Goal: Navigation & Orientation: Find specific page/section

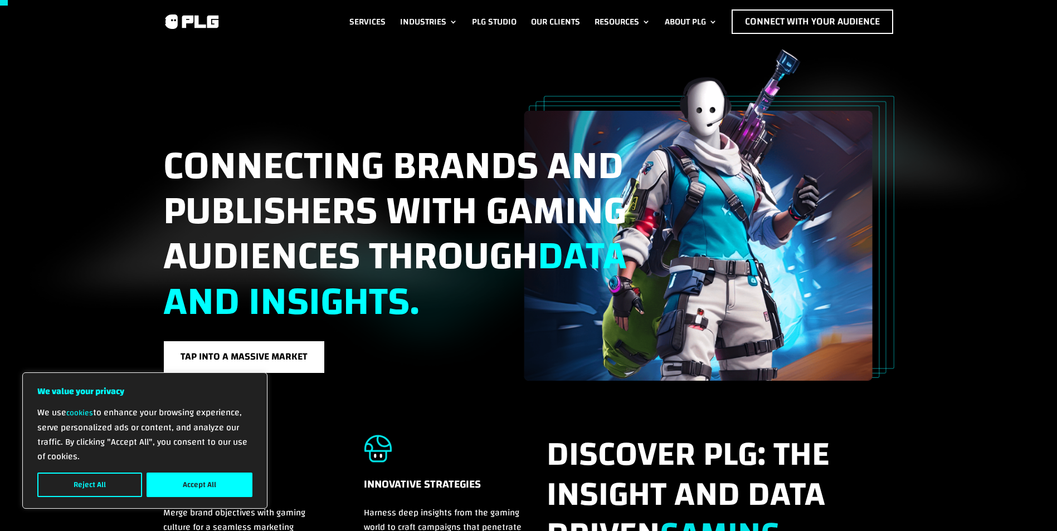
scroll to position [111, 0]
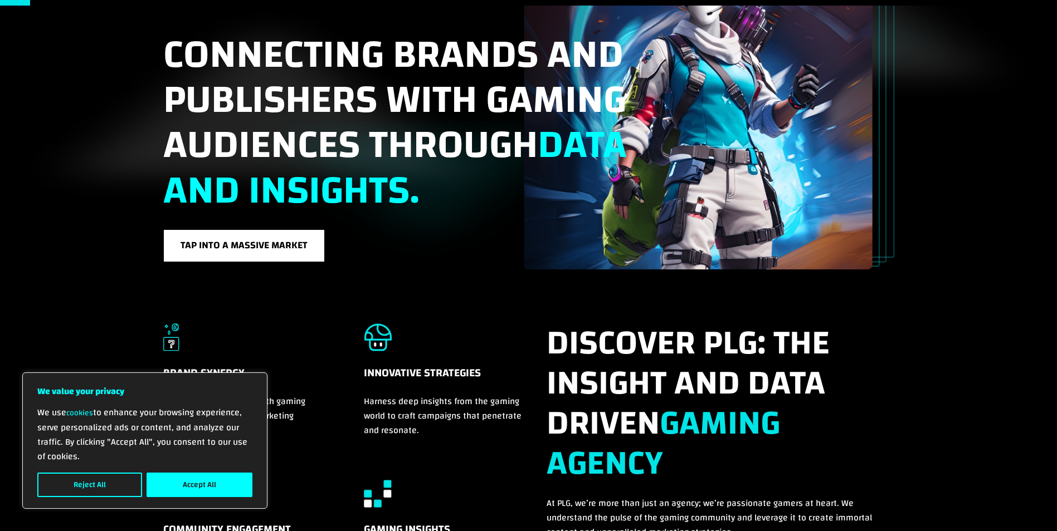
drag, startPoint x: 189, startPoint y: 482, endPoint x: 165, endPoint y: 477, distance: 24.5
click at [188, 481] on button "Accept All" at bounding box center [200, 485] width 106 height 25
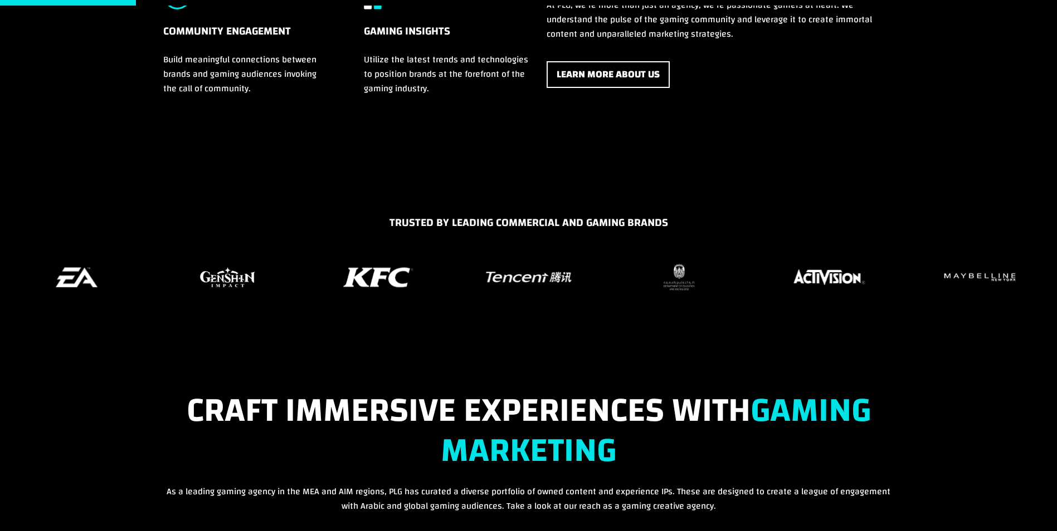
scroll to position [613, 0]
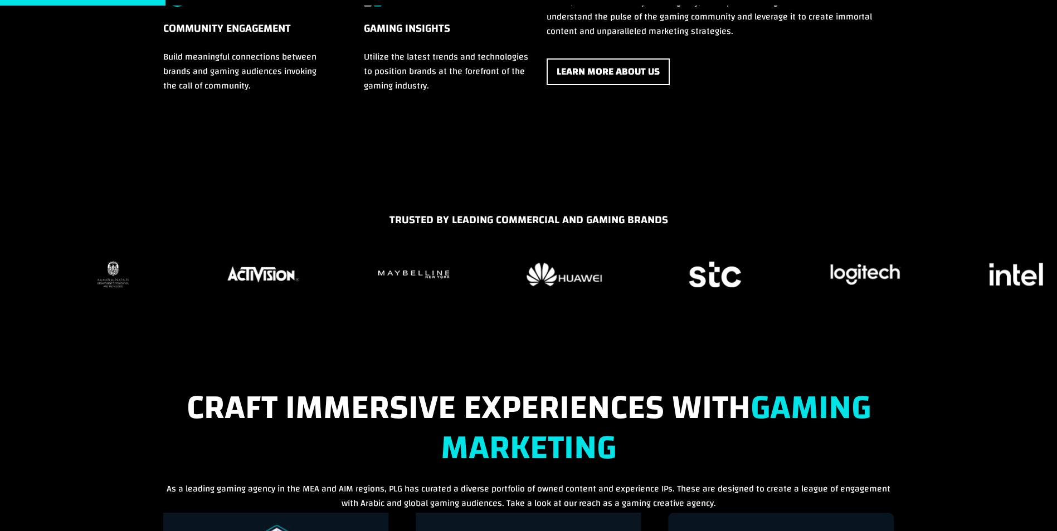
click at [224, 269] on img "16 / 37" at bounding box center [263, 274] width 78 height 22
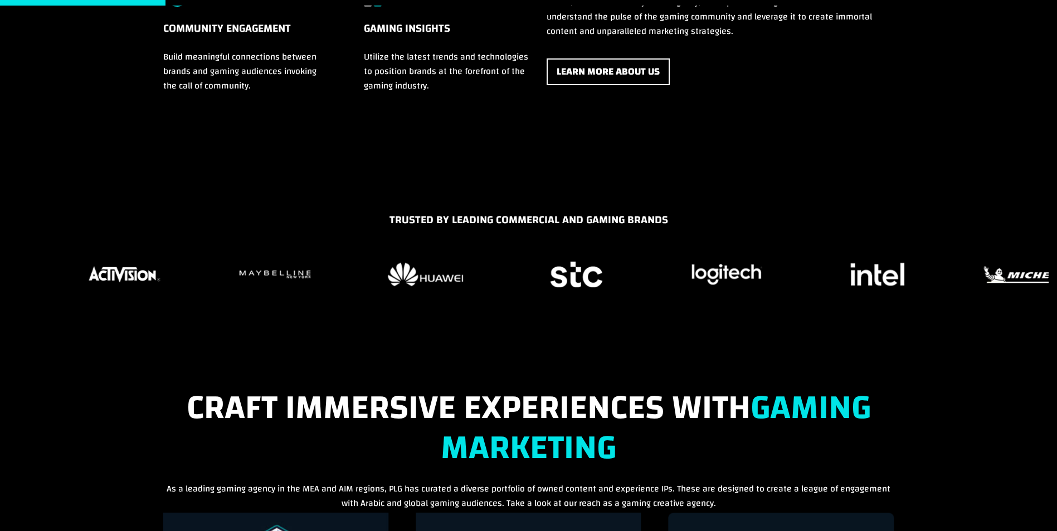
click at [507, 282] on figure "19 / 37" at bounding box center [575, 274] width 137 height 33
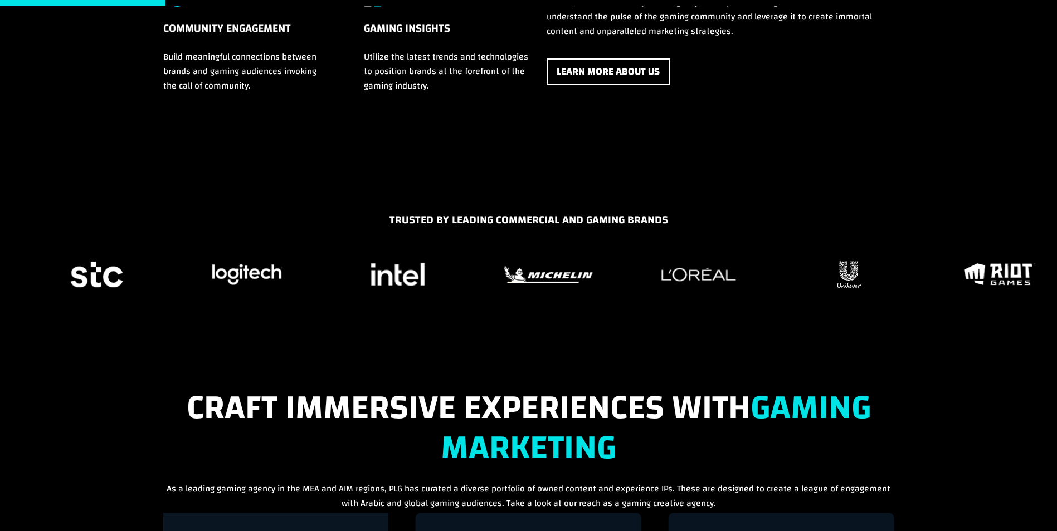
click at [402, 294] on div "TRUSTED BY LEADING COMMERCIAL AND GAMING BRANDS" at bounding box center [528, 268] width 1057 height 113
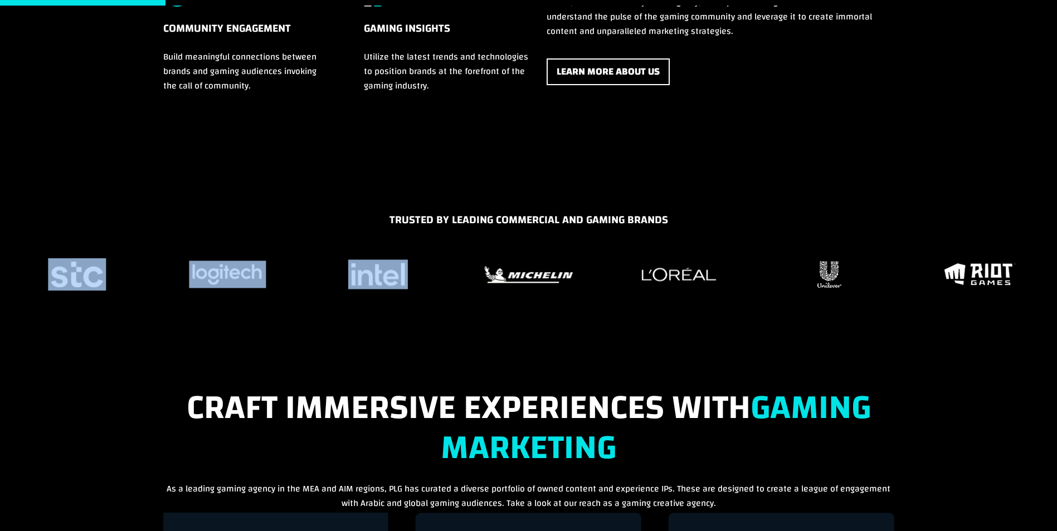
drag, startPoint x: 656, startPoint y: 293, endPoint x: 394, endPoint y: 288, distance: 262.4
click at [394, 288] on div "TRUSTED BY LEADING COMMERCIAL AND GAMING BRANDS" at bounding box center [528, 268] width 1057 height 113
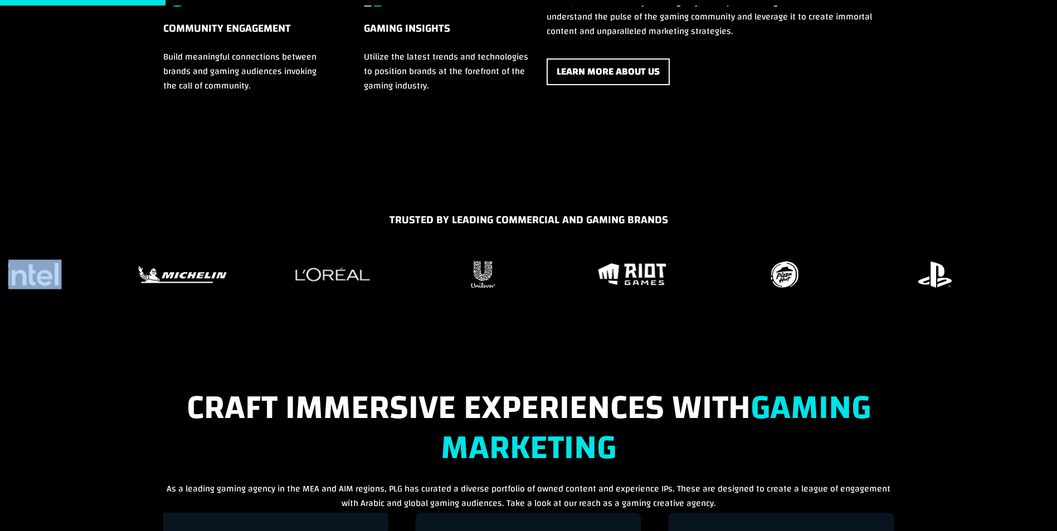
click at [181, 267] on div at bounding box center [528, 274] width 1040 height 33
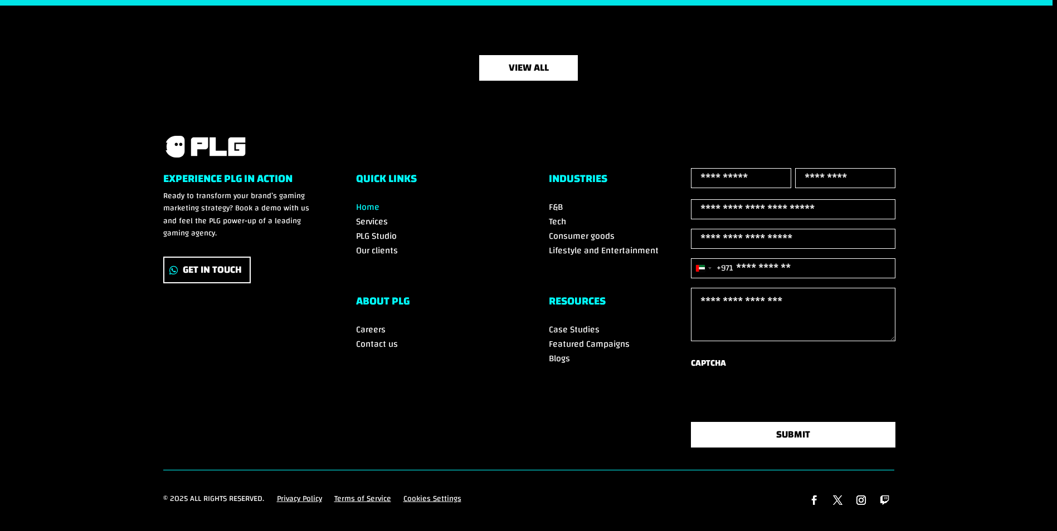
scroll to position [3842, 0]
click at [566, 336] on span "Featured Campaigns" at bounding box center [589, 344] width 81 height 17
click at [374, 321] on span "Careers" at bounding box center [371, 329] width 30 height 17
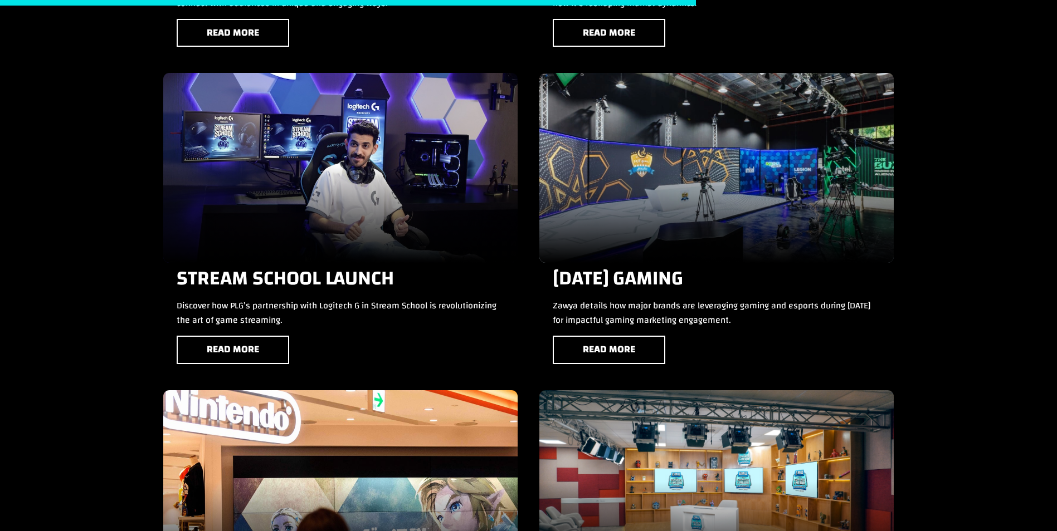
scroll to position [1758, 0]
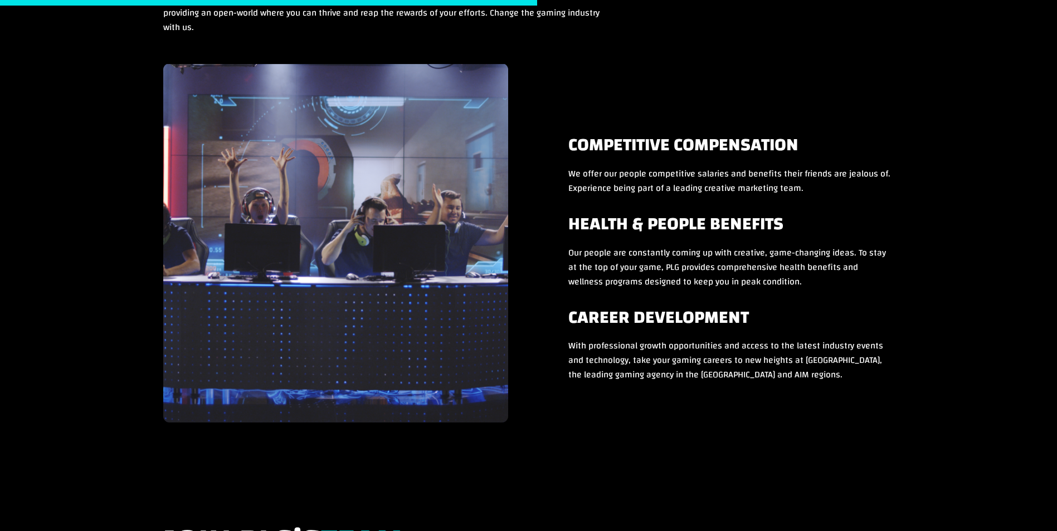
drag, startPoint x: 968, startPoint y: 268, endPoint x: 959, endPoint y: 324, distance: 56.3
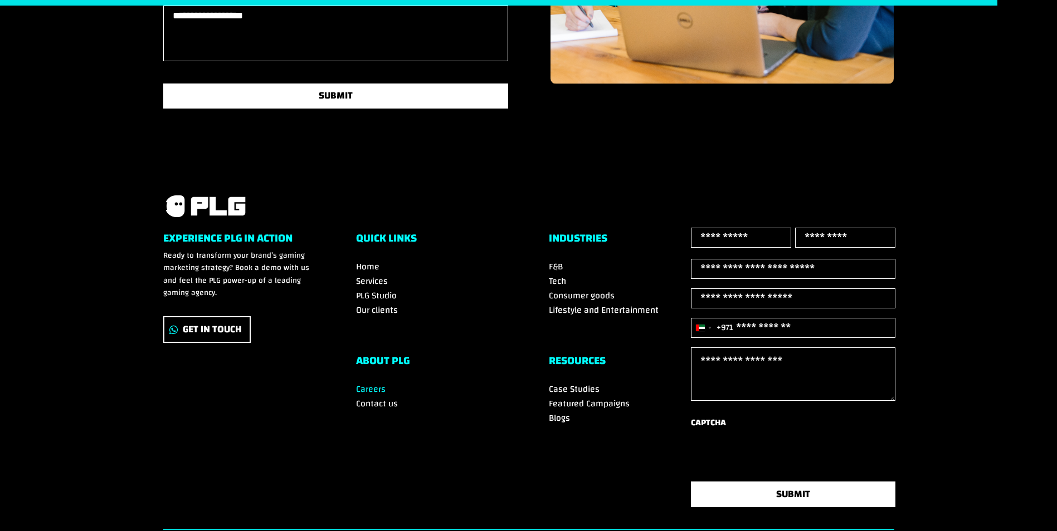
scroll to position [1799, 0]
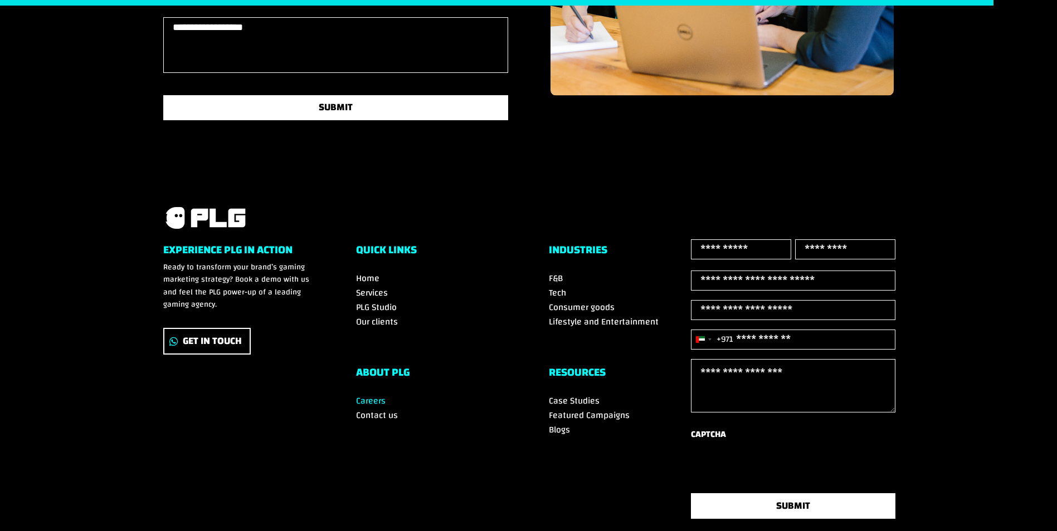
click at [549, 287] on span "F&B" at bounding box center [556, 278] width 14 height 17
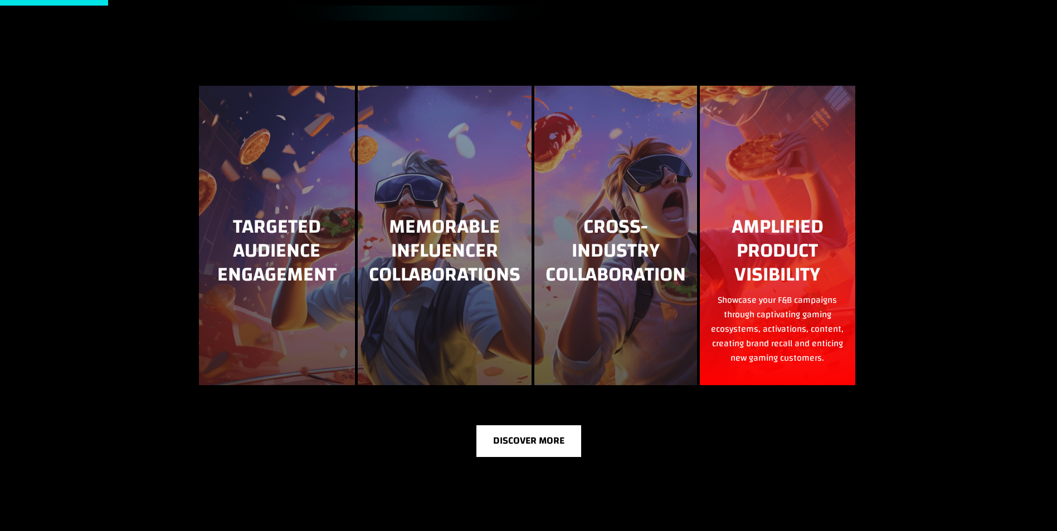
scroll to position [557, 0]
